Goal: Transaction & Acquisition: Book appointment/travel/reservation

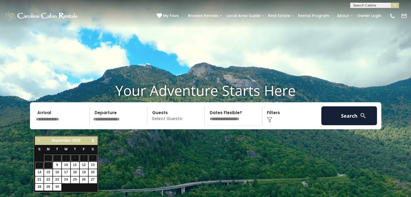
drag, startPoint x: 60, startPoint y: 129, endPoint x: 94, endPoint y: 141, distance: 35.5
click at [94, 141] on span "Next" at bounding box center [93, 141] width 4 height 4
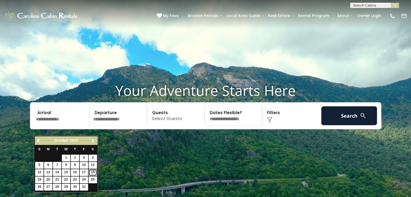
click at [91, 172] on link "18" at bounding box center [93, 172] width 8 height 7
type input "********"
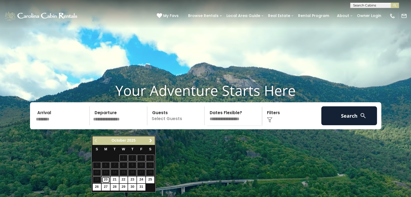
click at [106, 180] on link "20" at bounding box center [106, 180] width 8 height 7
type input "********"
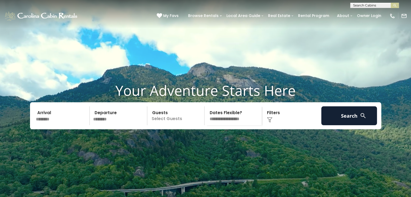
click at [159, 125] on p "Select Guests" at bounding box center [177, 115] width 56 height 19
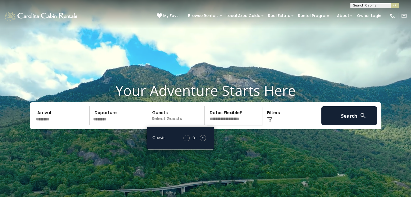
click at [200, 141] on div "+" at bounding box center [203, 138] width 6 height 6
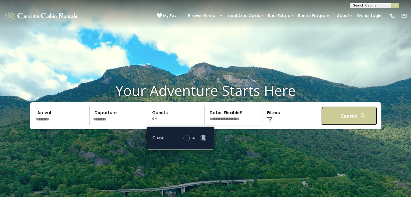
click at [333, 125] on button "Search" at bounding box center [349, 115] width 56 height 19
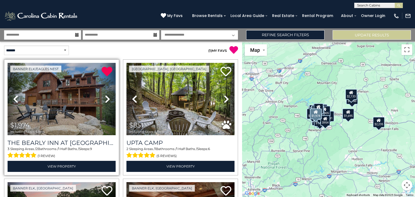
click at [105, 100] on icon at bounding box center [107, 99] width 5 height 9
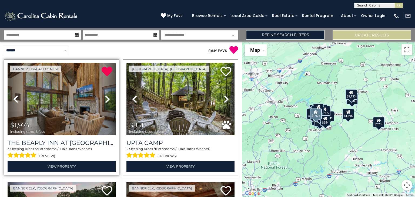
click at [106, 100] on icon at bounding box center [107, 99] width 5 height 9
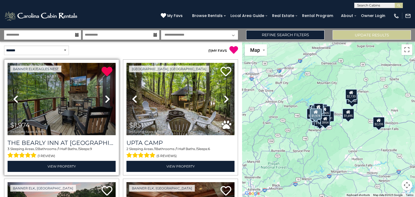
click at [106, 100] on icon at bounding box center [107, 99] width 5 height 9
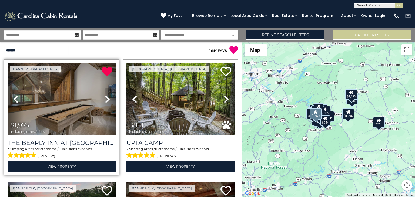
click at [106, 100] on icon at bounding box center [107, 99] width 5 height 9
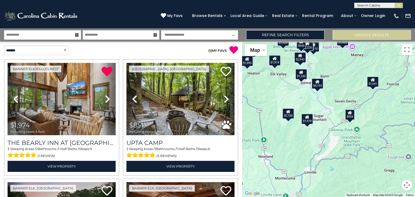
click at [349, 116] on div "$954" at bounding box center [350, 114] width 10 height 11
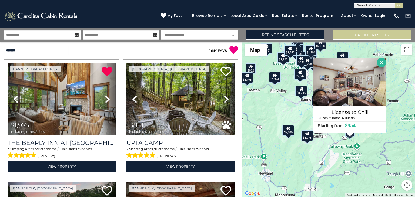
click at [382, 62] on button "Close" at bounding box center [381, 62] width 9 height 9
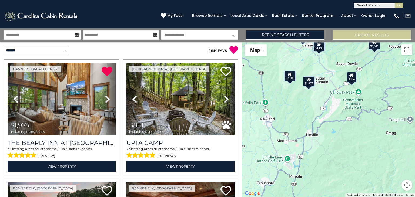
drag, startPoint x: 331, startPoint y: 155, endPoint x: 332, endPoint y: 99, distance: 56.0
click at [332, 99] on div "$1,974 $851 $4,193 $2,105 $1,079 $1,617 $1,780 $1,511 $1,210 $1,978 $2,081 $1,2…" at bounding box center [328, 120] width 173 height 156
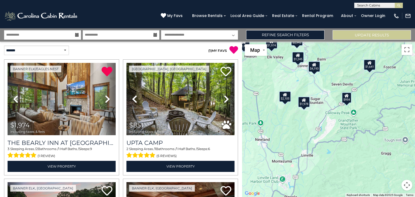
drag, startPoint x: 332, startPoint y: 99, endPoint x: 326, endPoint y: 126, distance: 27.1
click at [326, 126] on div "$1,974 $851 $4,193 $2,105 $1,079 $1,617 $1,780 $1,511 $1,210 $1,978 $2,081 $1,2…" at bounding box center [328, 120] width 173 height 156
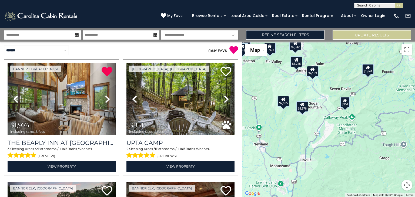
click at [305, 109] on div "$1,978" at bounding box center [302, 106] width 12 height 11
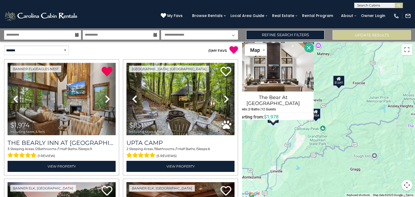
drag, startPoint x: 309, startPoint y: 172, endPoint x: 275, endPoint y: 158, distance: 36.8
click at [275, 158] on div "$1,974 $851 $4,193 $2,105 $1,079 $1,617 $1,780 $1,511 $1,210 $1,978 $2,081 $1,2…" at bounding box center [328, 120] width 173 height 156
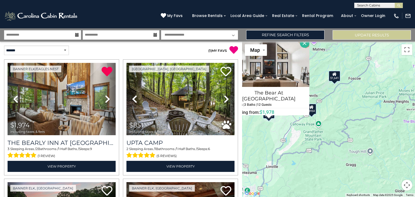
click at [335, 81] on div "$1,974 $851 $4,193 $2,105 $1,079 $1,617 $1,780 $1,511 $1,210 $1,978 $2,081 $1,2…" at bounding box center [328, 120] width 173 height 156
click at [334, 78] on div "$1,641" at bounding box center [335, 76] width 12 height 11
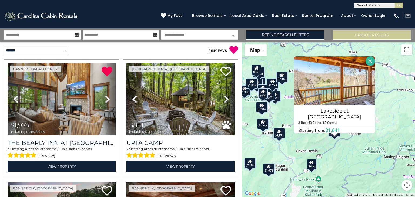
click at [366, 64] on button "Close" at bounding box center [370, 60] width 9 height 9
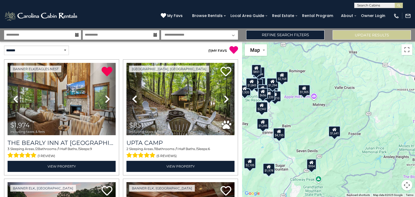
click at [304, 94] on div "$1,905" at bounding box center [304, 90] width 12 height 11
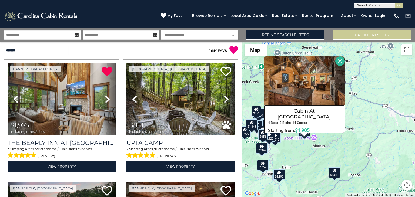
click at [285, 113] on h4 "Cabin At Cool Springs" at bounding box center [304, 114] width 81 height 15
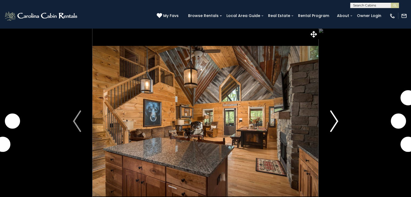
click at [334, 125] on img "Next" at bounding box center [334, 122] width 8 height 22
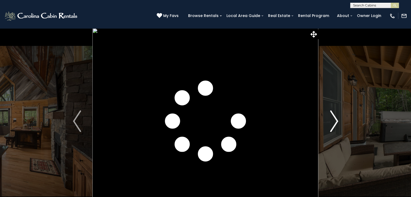
click at [334, 125] on img "Next" at bounding box center [334, 122] width 8 height 22
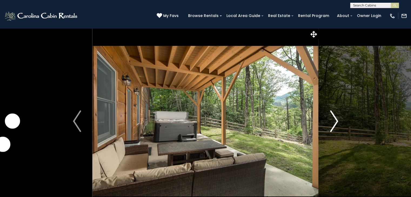
click at [334, 126] on img "Next" at bounding box center [334, 122] width 8 height 22
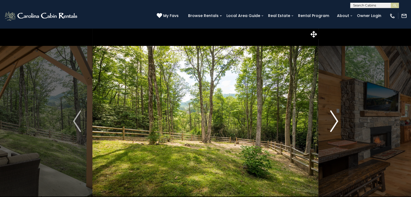
click at [334, 126] on img "Next" at bounding box center [334, 122] width 8 height 22
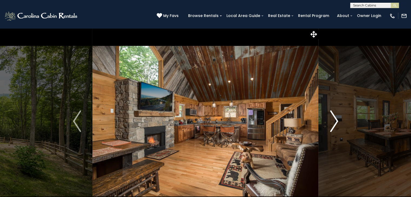
click at [334, 126] on img "Next" at bounding box center [334, 122] width 8 height 22
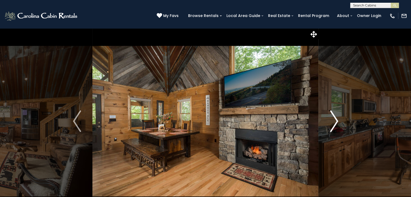
click at [335, 127] on img "Next" at bounding box center [334, 122] width 8 height 22
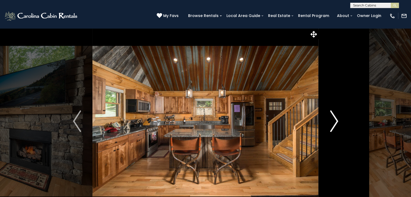
click at [335, 127] on img "Next" at bounding box center [334, 122] width 8 height 22
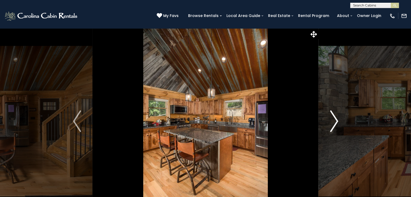
click at [335, 127] on img "Next" at bounding box center [334, 122] width 8 height 22
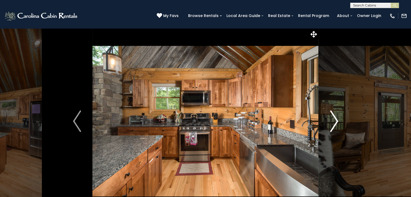
click at [334, 125] on img "Next" at bounding box center [334, 122] width 8 height 22
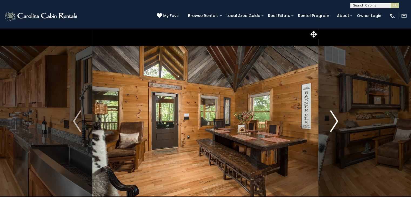
click at [334, 125] on img "Next" at bounding box center [334, 122] width 8 height 22
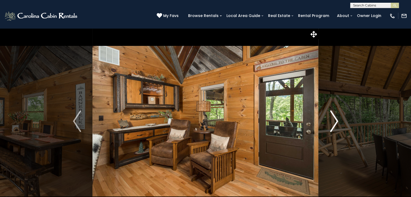
click at [334, 125] on img "Next" at bounding box center [334, 122] width 8 height 22
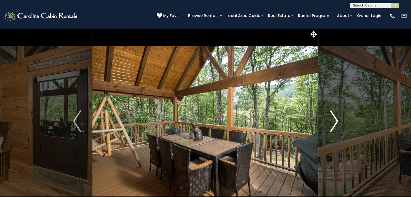
click at [334, 125] on img "Next" at bounding box center [334, 122] width 8 height 22
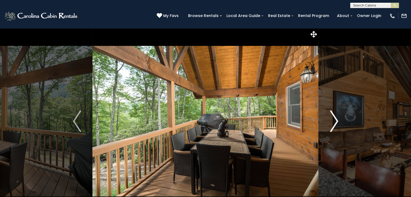
click at [334, 125] on img "Next" at bounding box center [334, 122] width 8 height 22
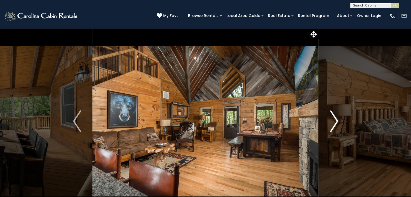
click at [334, 125] on img "Next" at bounding box center [334, 122] width 8 height 22
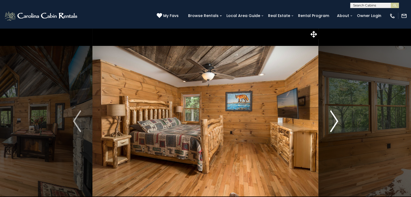
click at [334, 125] on img "Next" at bounding box center [334, 122] width 8 height 22
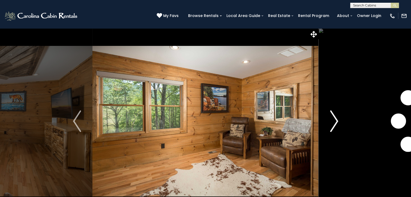
click at [334, 125] on img "Next" at bounding box center [334, 122] width 8 height 22
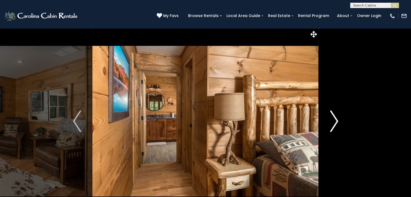
click at [334, 125] on img "Next" at bounding box center [334, 122] width 8 height 22
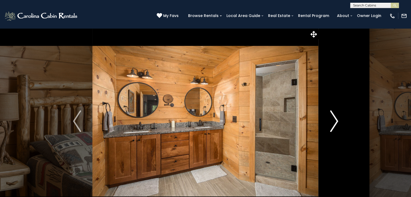
click at [334, 125] on img "Next" at bounding box center [334, 122] width 8 height 22
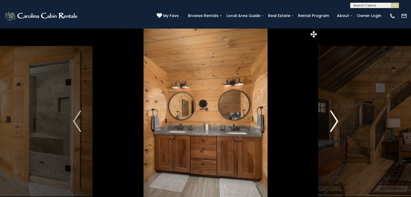
click at [334, 125] on img "Next" at bounding box center [334, 122] width 8 height 22
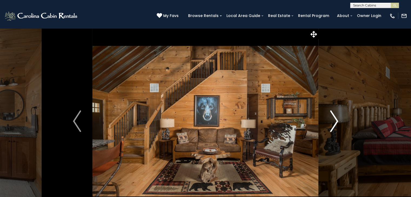
click at [334, 125] on img "Next" at bounding box center [334, 122] width 8 height 22
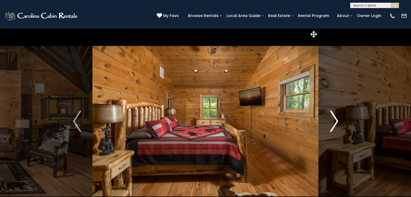
click at [334, 125] on img "Next" at bounding box center [334, 122] width 8 height 22
